Goal: Task Accomplishment & Management: Manage account settings

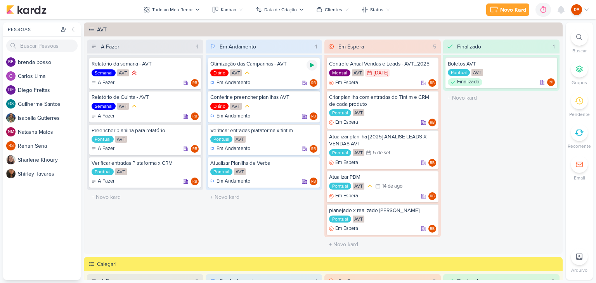
click at [311, 65] on icon at bounding box center [312, 65] width 4 height 4
click at [539, 9] on icon at bounding box center [543, 9] width 11 height 11
click at [311, 64] on icon at bounding box center [312, 65] width 4 height 4
click at [532, 9] on icon at bounding box center [533, 10] width 8 height 8
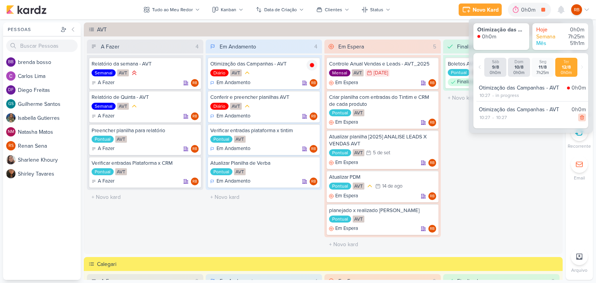
click at [581, 116] on icon at bounding box center [582, 117] width 5 height 5
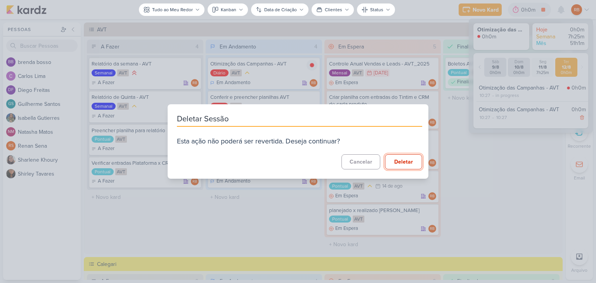
click at [401, 165] on button "Deletar" at bounding box center [403, 162] width 37 height 15
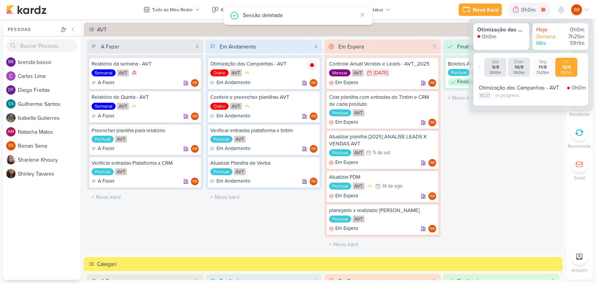
click at [486, 95] on div "10:27" at bounding box center [485, 95] width 12 height 7
select select "10"
click at [499, 104] on select "00 01 02 03 04 05 06 07 08 09 10 11 12 13 14 15 16 17 18 19 20 21 22 23 24 25 2…" at bounding box center [498, 105] width 11 height 9
select select "3"
click at [493, 101] on select "00 01 02 03 04 05 06 07 08 09 10 11 12 13 14 15 16 17 18 19 20 21 22 23 24 25 2…" at bounding box center [498, 105] width 11 height 9
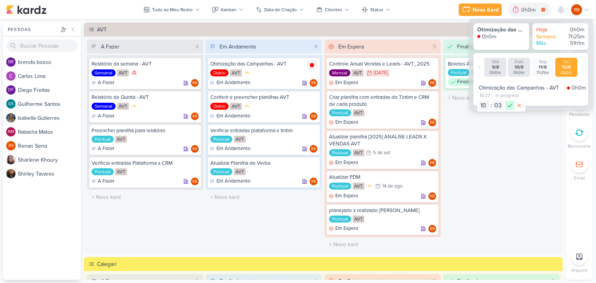
click at [510, 106] on icon at bounding box center [510, 105] width 9 height 9
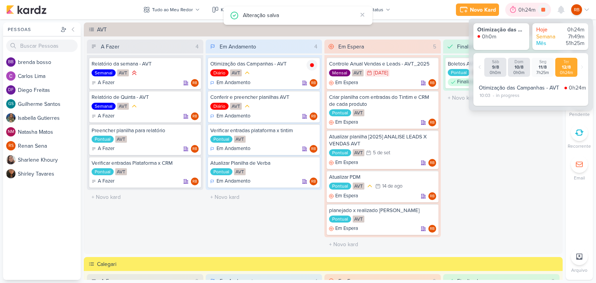
click at [522, 8] on div "0h24m" at bounding box center [528, 10] width 19 height 8
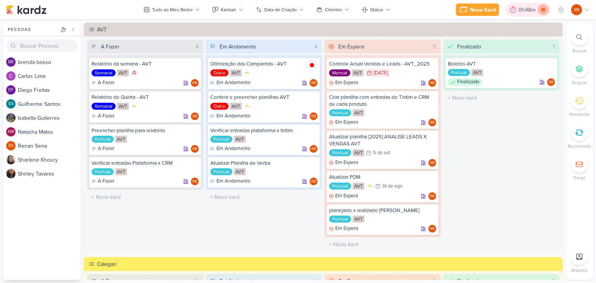
click at [546, 9] on icon at bounding box center [543, 9] width 11 height 11
click at [193, 66] on icon at bounding box center [193, 65] width 6 height 6
click at [162, 78] on div "Relatório da semana - AVT Semanal AVT A Fazer RB" at bounding box center [145, 73] width 112 height 32
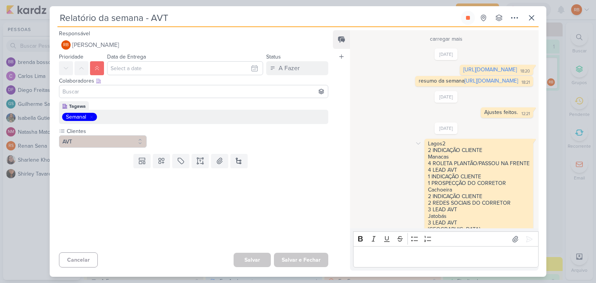
scroll to position [576, 0]
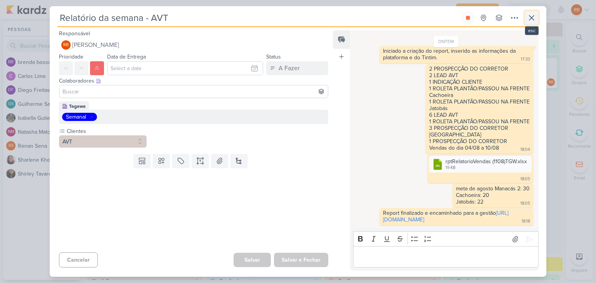
click at [529, 19] on icon at bounding box center [531, 17] width 9 height 9
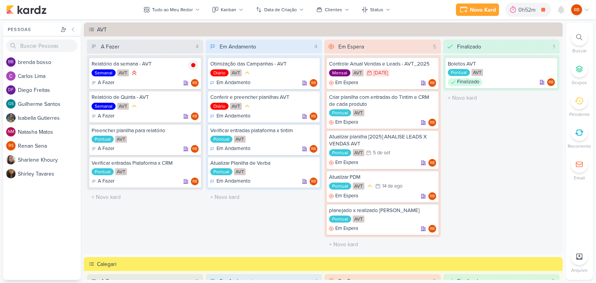
drag, startPoint x: 416, startPoint y: 281, endPoint x: 407, endPoint y: 299, distance: 19.3
click at [527, 11] on div "0h59m" at bounding box center [528, 10] width 19 height 8
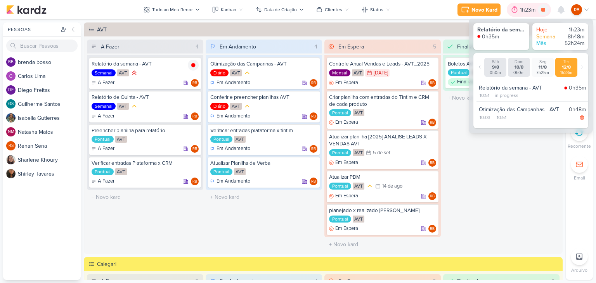
click at [527, 11] on div "1h23m" at bounding box center [529, 10] width 18 height 8
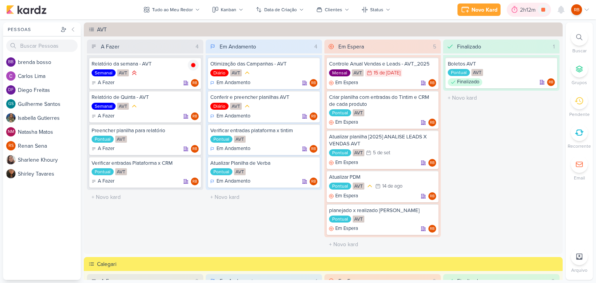
click at [525, 10] on div "2h12m" at bounding box center [529, 10] width 18 height 8
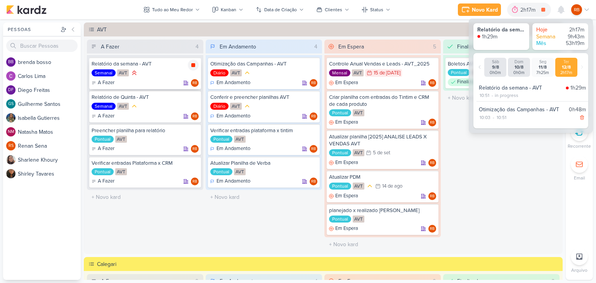
click at [193, 65] on icon at bounding box center [193, 65] width 4 height 4
click at [162, 69] on div "Semanal AVT" at bounding box center [145, 73] width 107 height 9
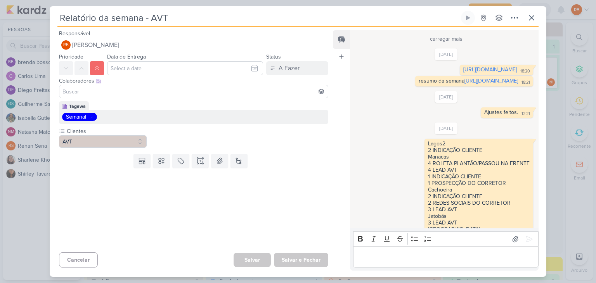
scroll to position [576, 0]
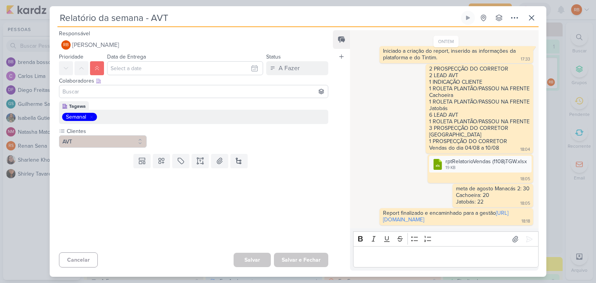
click at [449, 241] on div "Bold Italic Underline Strikethrough Bulleted List Numbered List" at bounding box center [446, 239] width 182 height 15
click at [438, 259] on p "Editor editing area: main" at bounding box center [445, 257] width 177 height 9
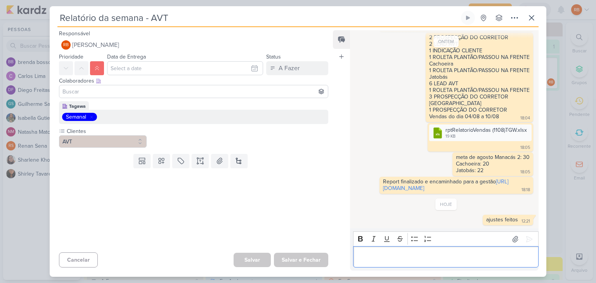
scroll to position [607, 0]
click at [536, 14] on icon at bounding box center [531, 17] width 9 height 9
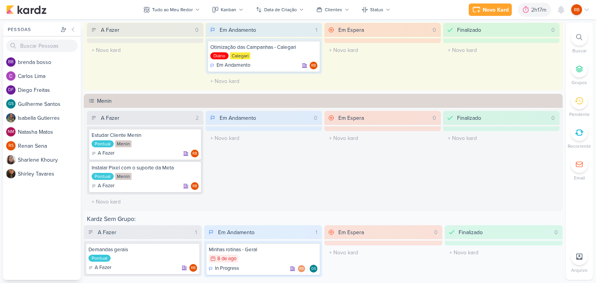
scroll to position [262, 0]
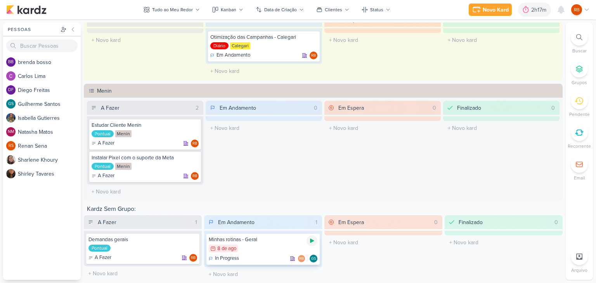
click at [312, 238] on icon at bounding box center [312, 241] width 6 height 6
click at [526, 8] on div "2h27m" at bounding box center [529, 10] width 19 height 8
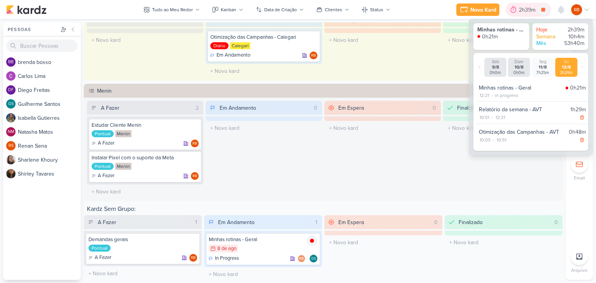
click at [526, 8] on div "2h39m" at bounding box center [528, 10] width 19 height 8
